Goal: Check status: Check status

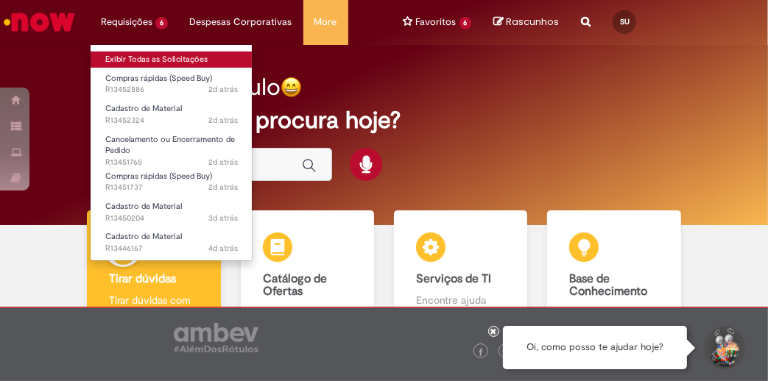
click at [137, 56] on link "Exibir Todas as Solicitações" at bounding box center [172, 60] width 162 height 16
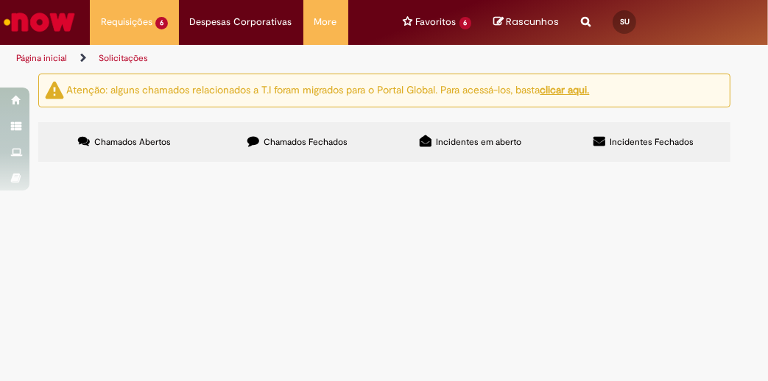
click at [305, 136] on span "Chamados Fechados" at bounding box center [306, 142] width 84 height 12
click at [0, 0] on input "Pesquisar" at bounding box center [0, 0] width 0 height 0
paste input "*********"
type input "*********"
click at [0, 0] on span "Pesquisar" at bounding box center [0, 0] width 0 height 0
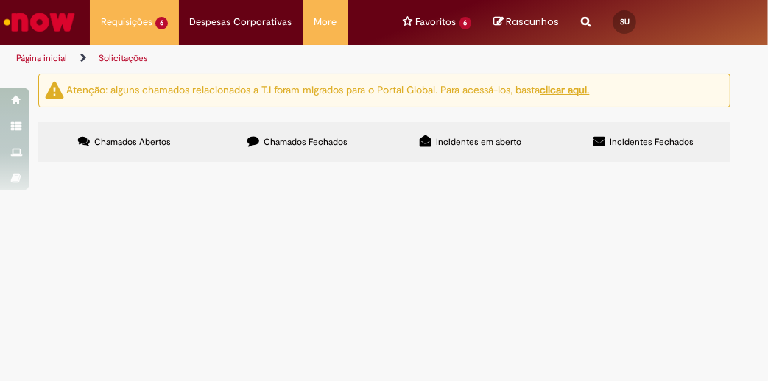
click at [154, 142] on span "Chamados Abertos" at bounding box center [132, 142] width 77 height 12
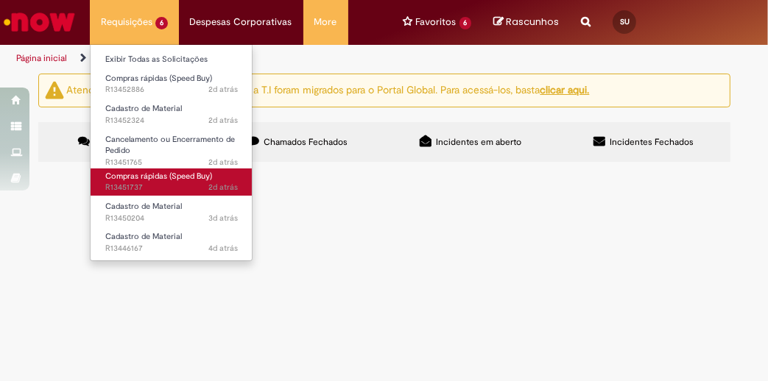
scroll to position [14, 0]
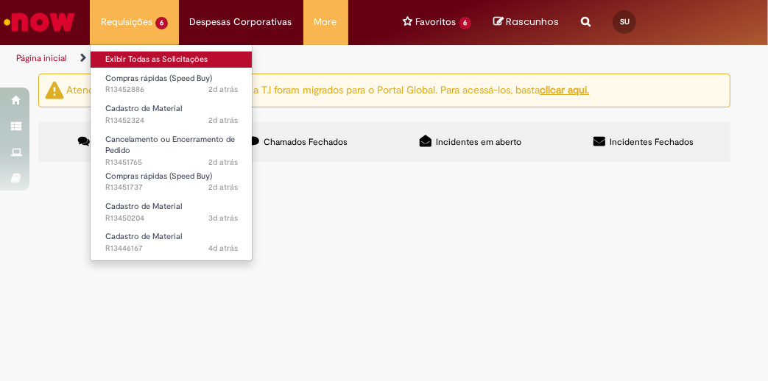
click at [169, 63] on link "Exibir Todas as Solicitações" at bounding box center [172, 60] width 162 height 16
click at [171, 53] on link "Exibir Todas as Solicitações" at bounding box center [172, 60] width 162 height 16
click at [147, 55] on link "Exibir Todas as Solicitações" at bounding box center [172, 60] width 162 height 16
